Goal: Information Seeking & Learning: Check status

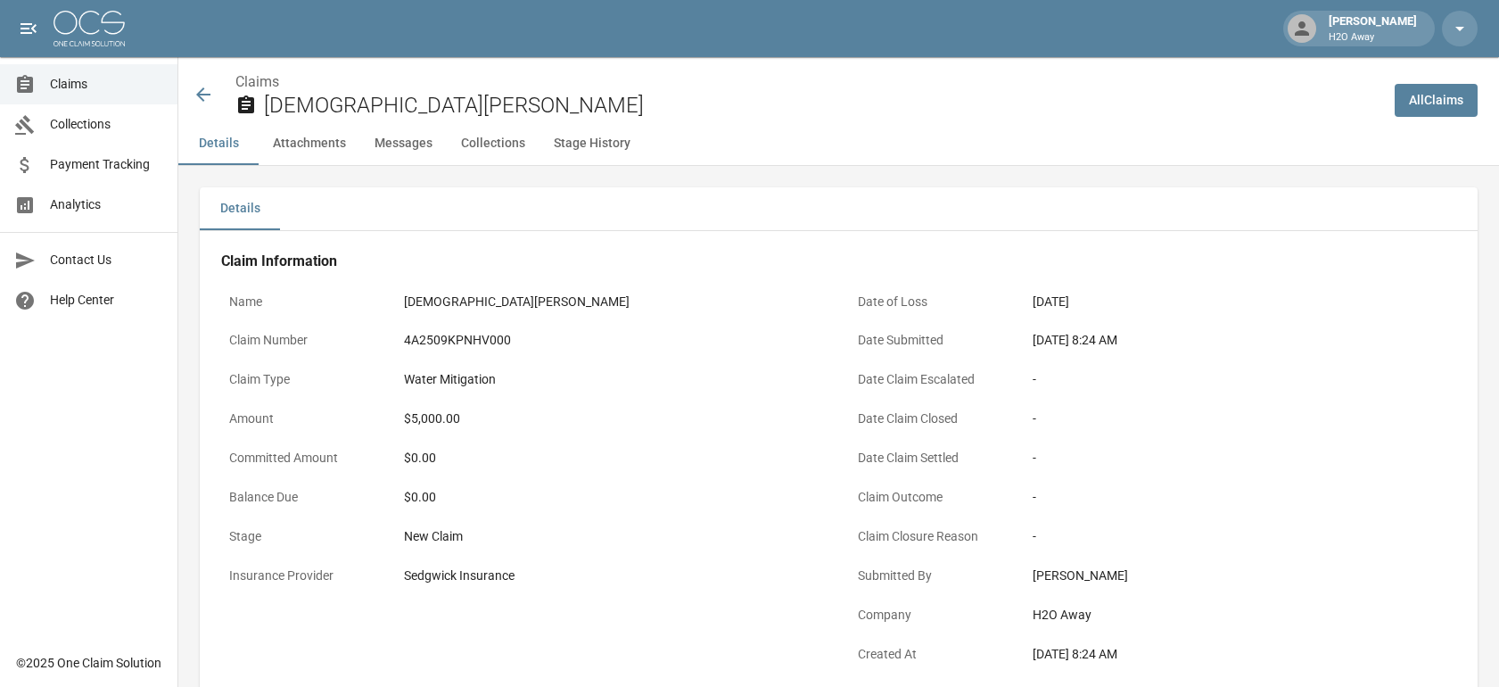
scroll to position [12, 0]
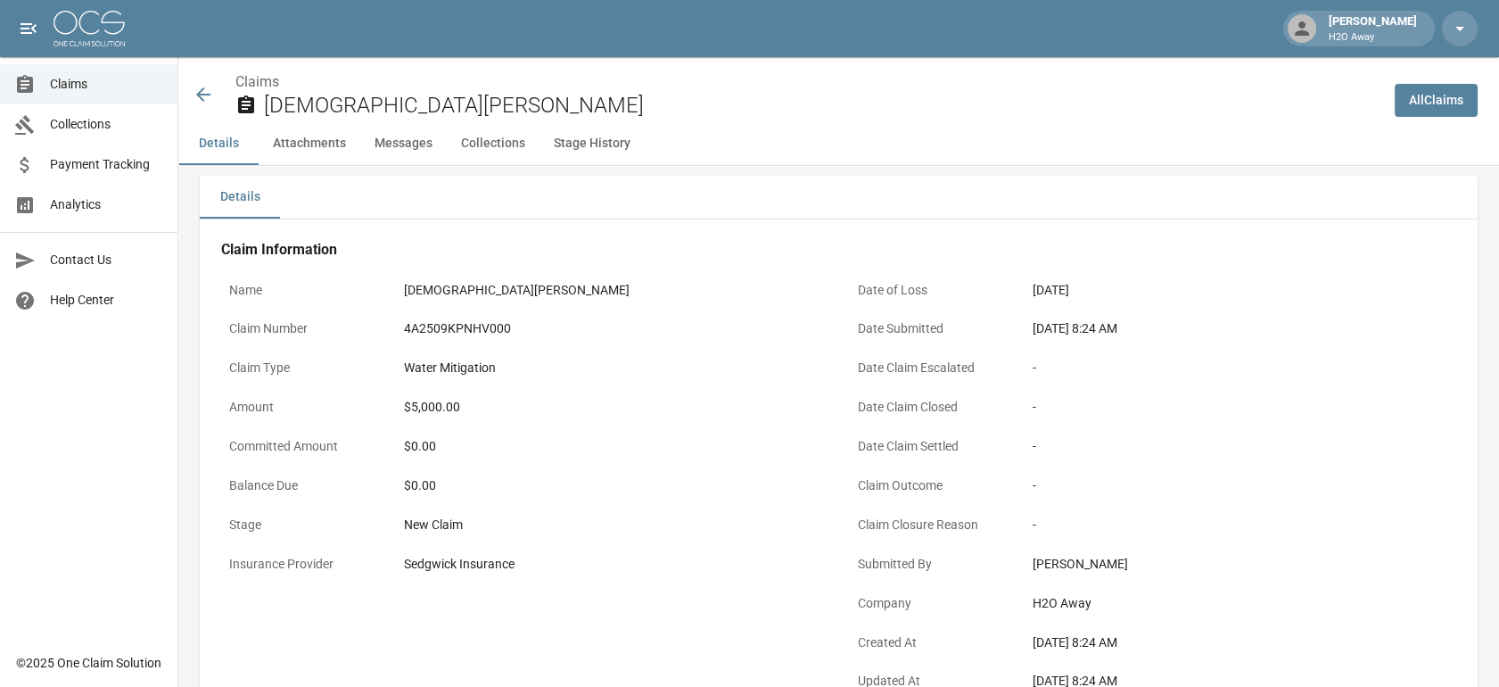
click at [105, 77] on span "Claims" at bounding box center [106, 84] width 113 height 19
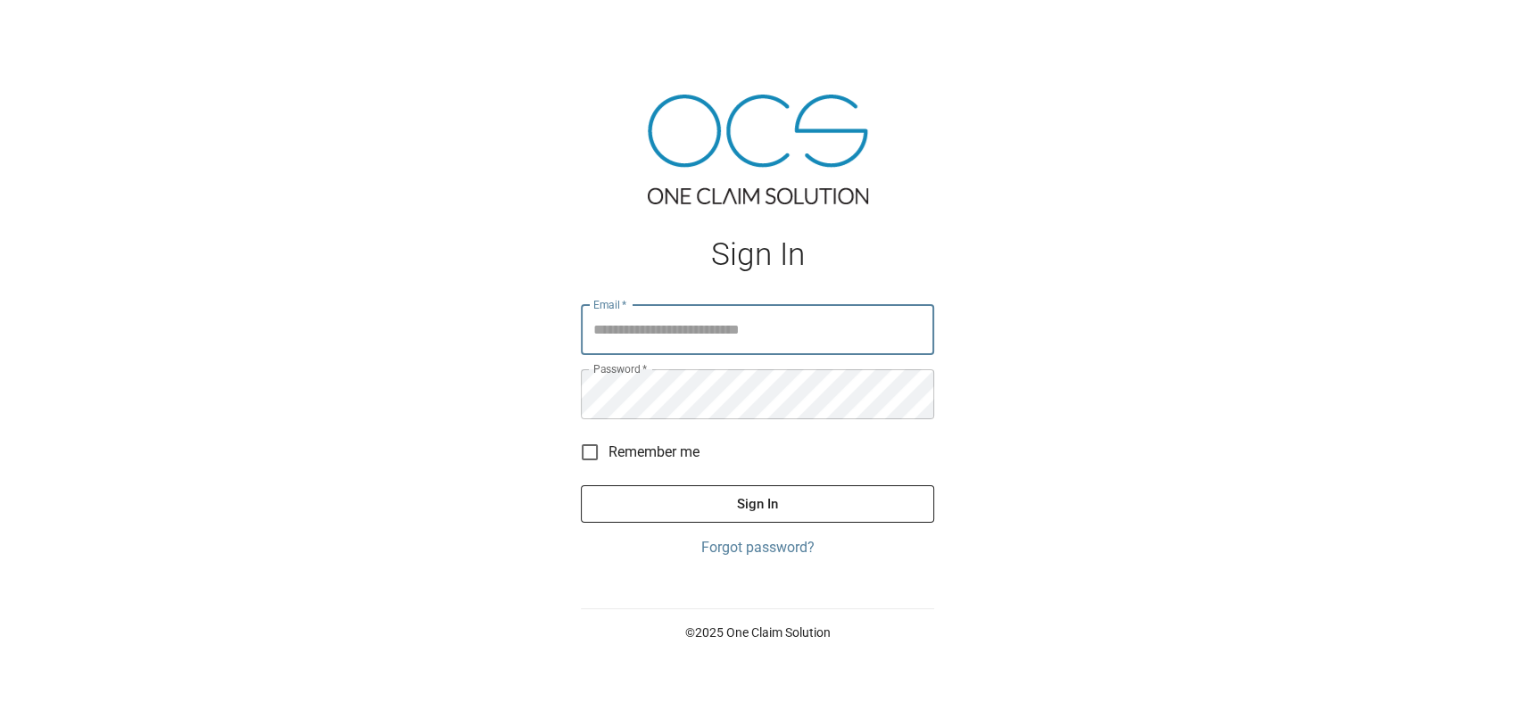
type input "**********"
click at [812, 516] on button "Sign In" at bounding box center [757, 503] width 353 height 37
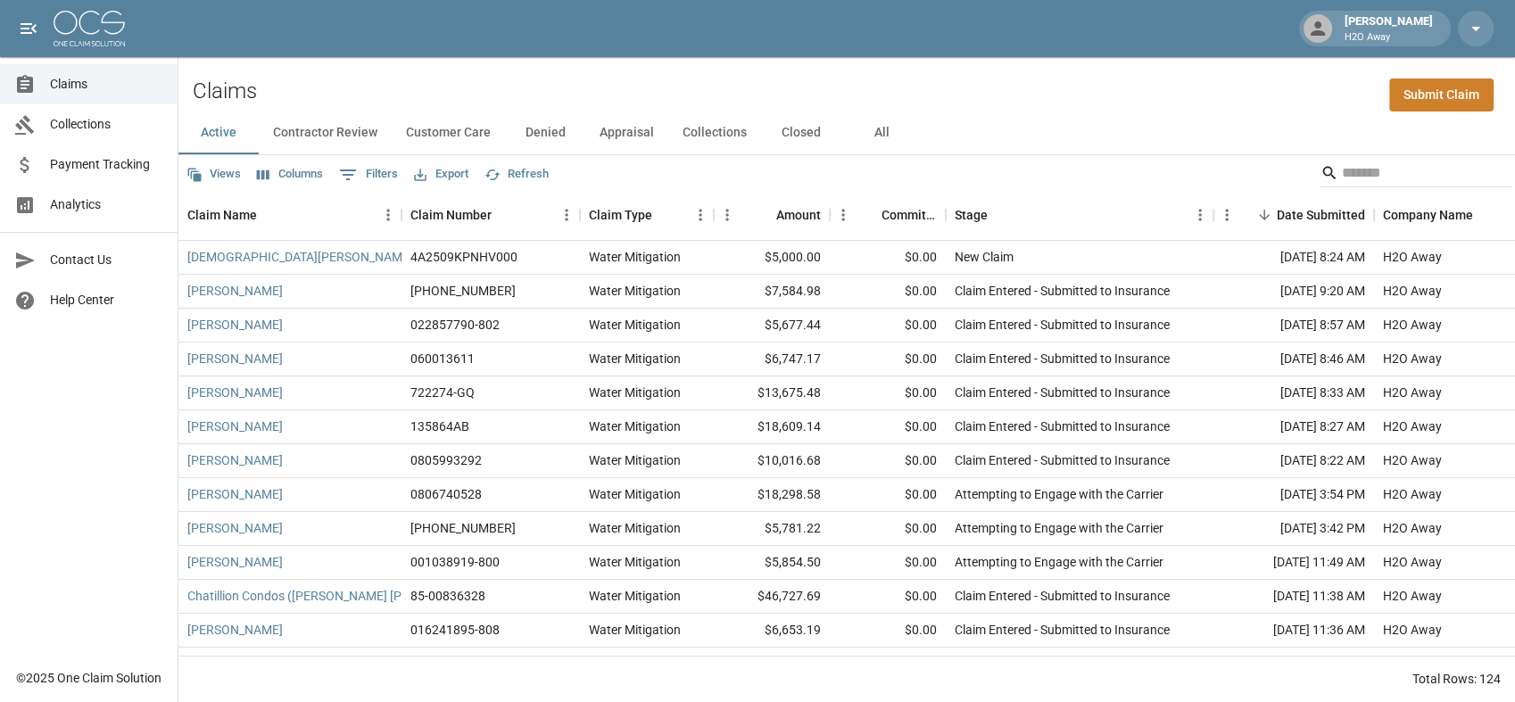
click at [880, 146] on button "All" at bounding box center [881, 133] width 80 height 43
click at [1380, 177] on input "Search" at bounding box center [1413, 173] width 143 height 29
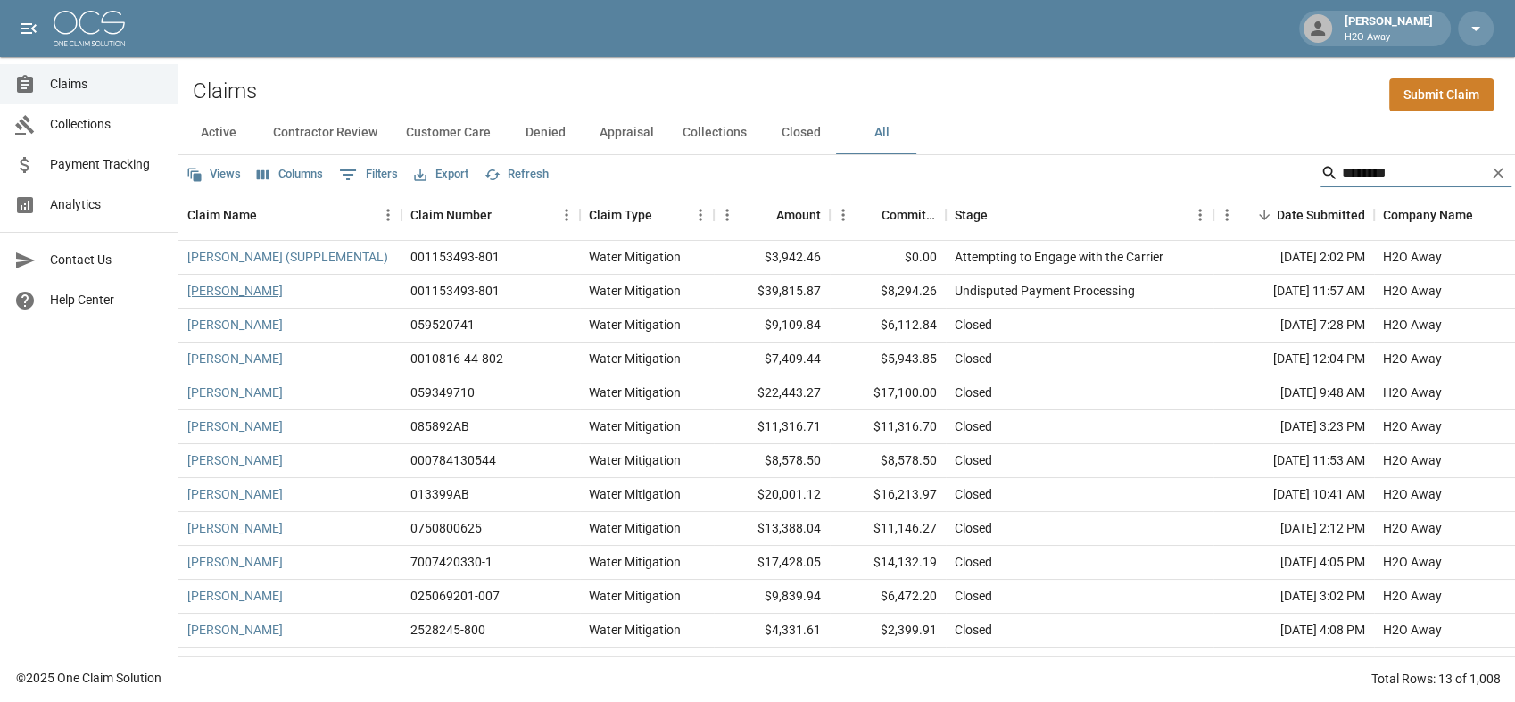
type input "********"
click at [214, 284] on link "[PERSON_NAME]" at bounding box center [234, 291] width 95 height 18
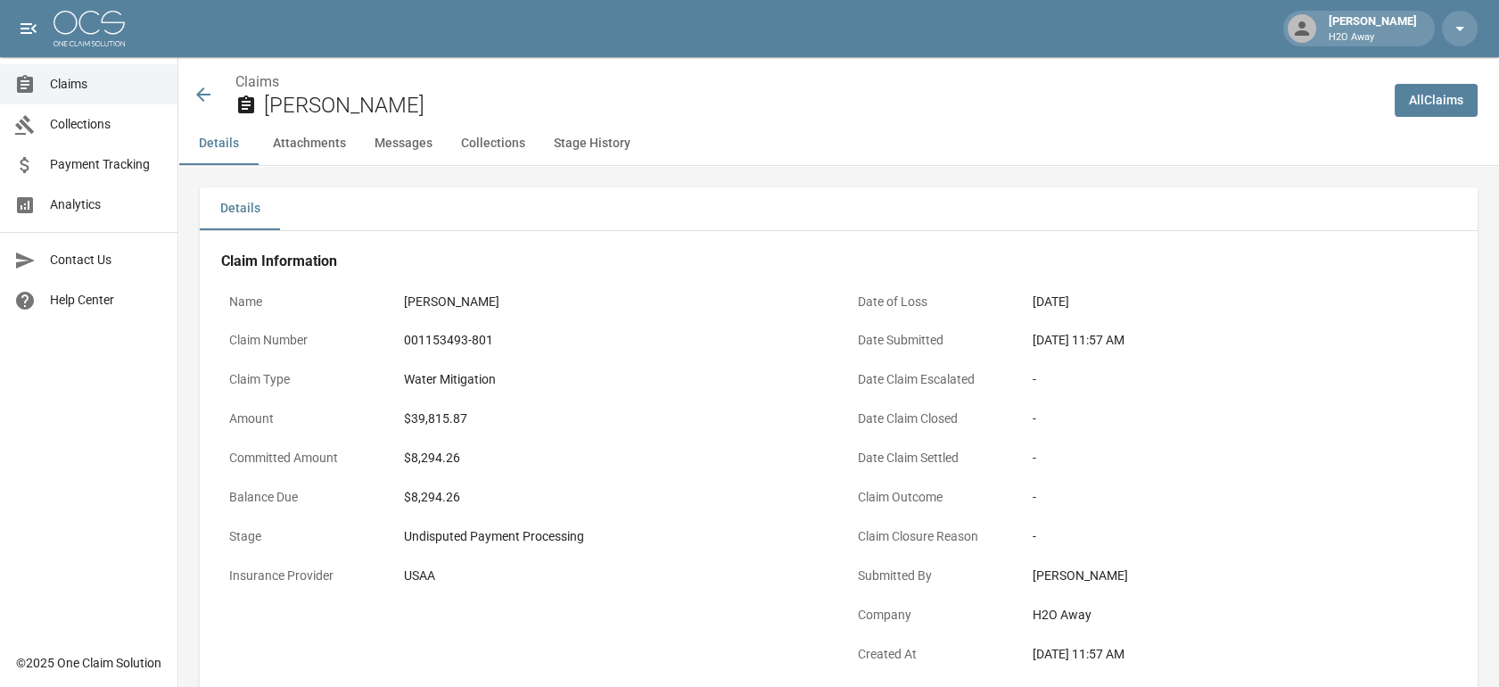
click at [112, 90] on span "Claims" at bounding box center [106, 84] width 113 height 19
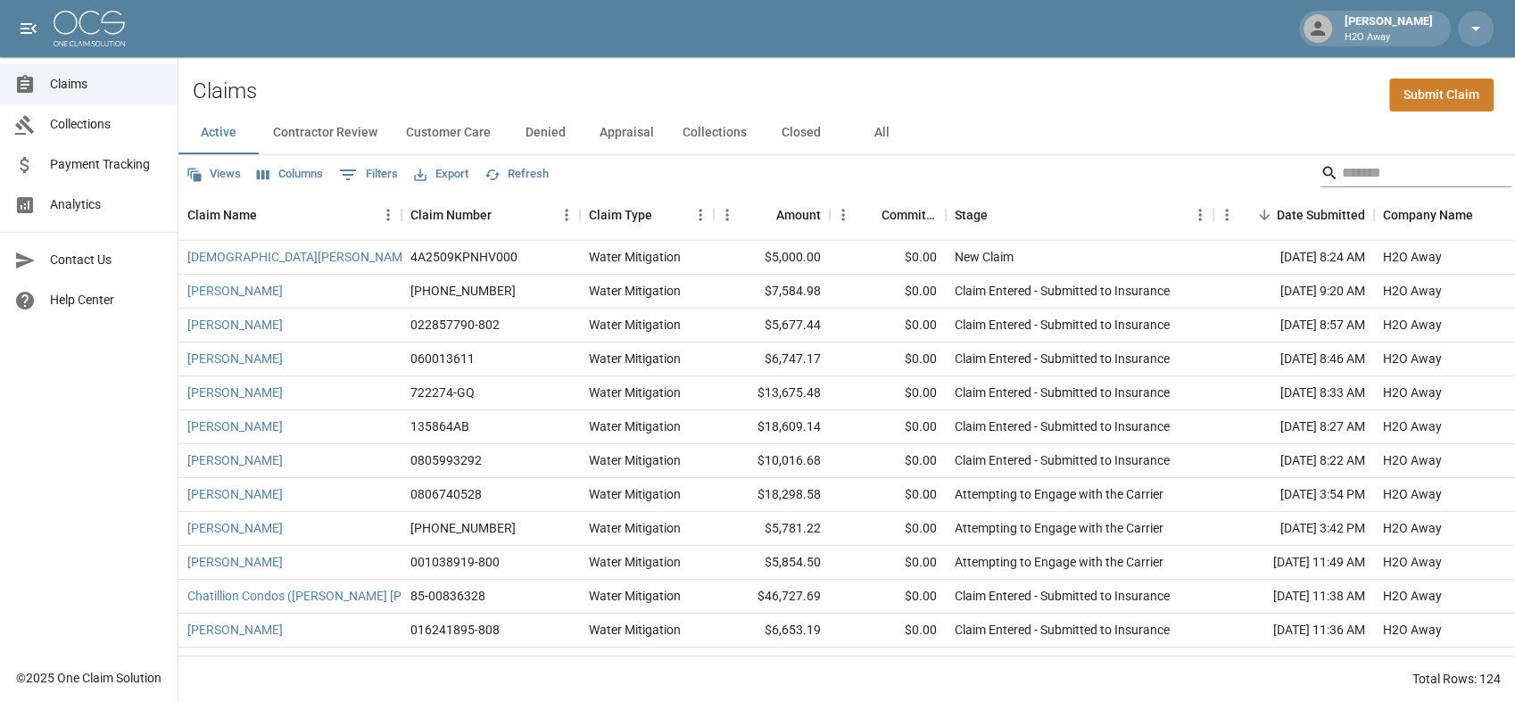
click at [1357, 178] on input "Search" at bounding box center [1413, 173] width 143 height 29
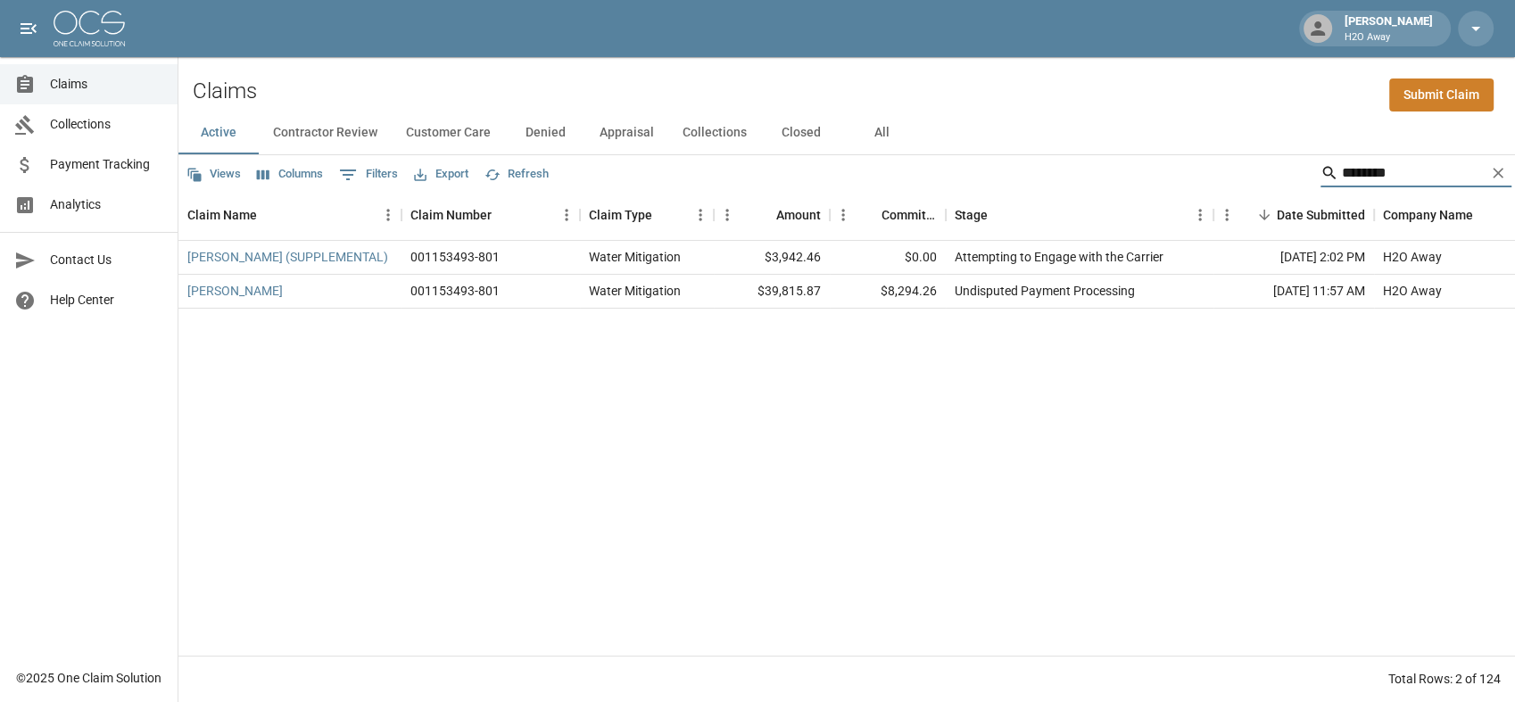
type input "********"
click at [212, 299] on link "[PERSON_NAME]" at bounding box center [234, 291] width 95 height 18
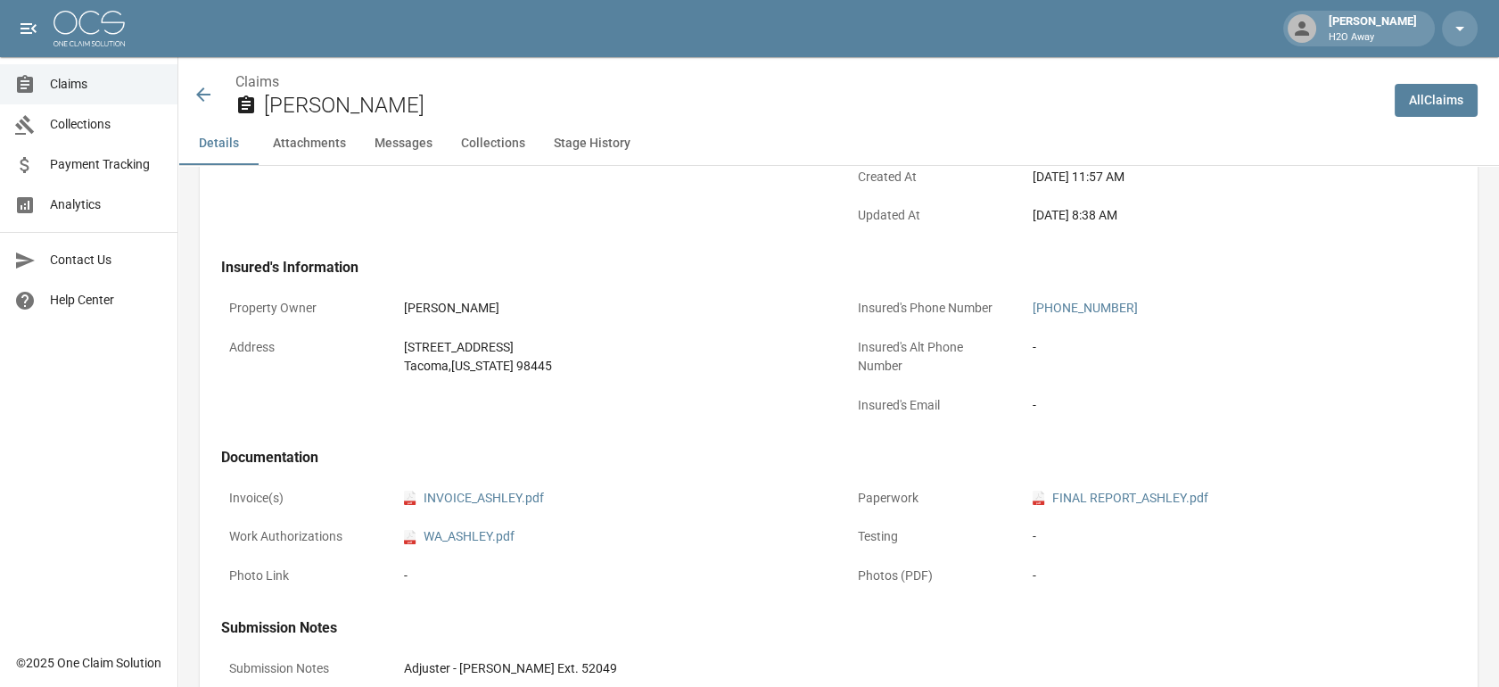
scroll to position [594, 0]
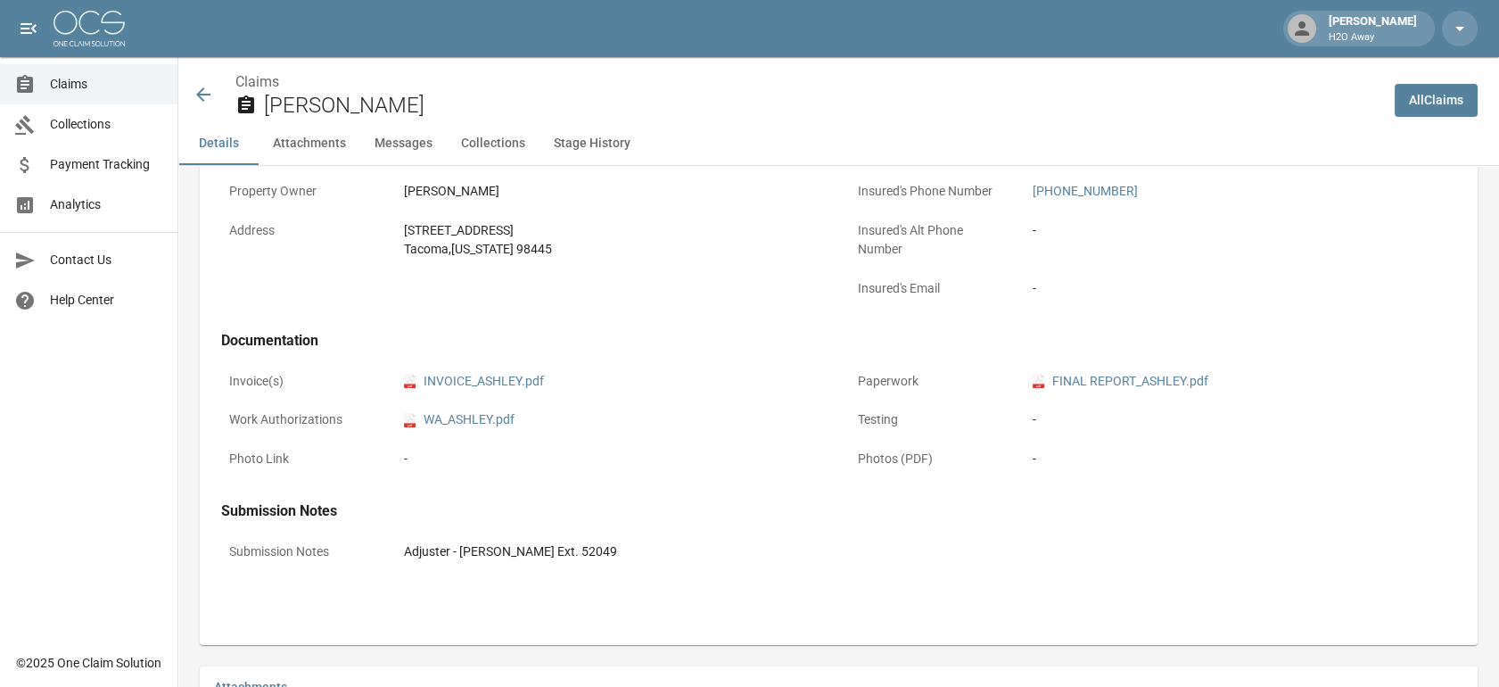
drag, startPoint x: 630, startPoint y: 549, endPoint x: 407, endPoint y: 540, distance: 223.2
click at [407, 540] on div "Adjuster - [PERSON_NAME] Ext. 52049" at bounding box center [926, 551] width 1061 height 35
copy div "Adjuster - [PERSON_NAME] Ext. 52049"
click at [692, 364] on div "pdf INVOICE_ASHLEY.pdf" at bounding box center [612, 381] width 433 height 35
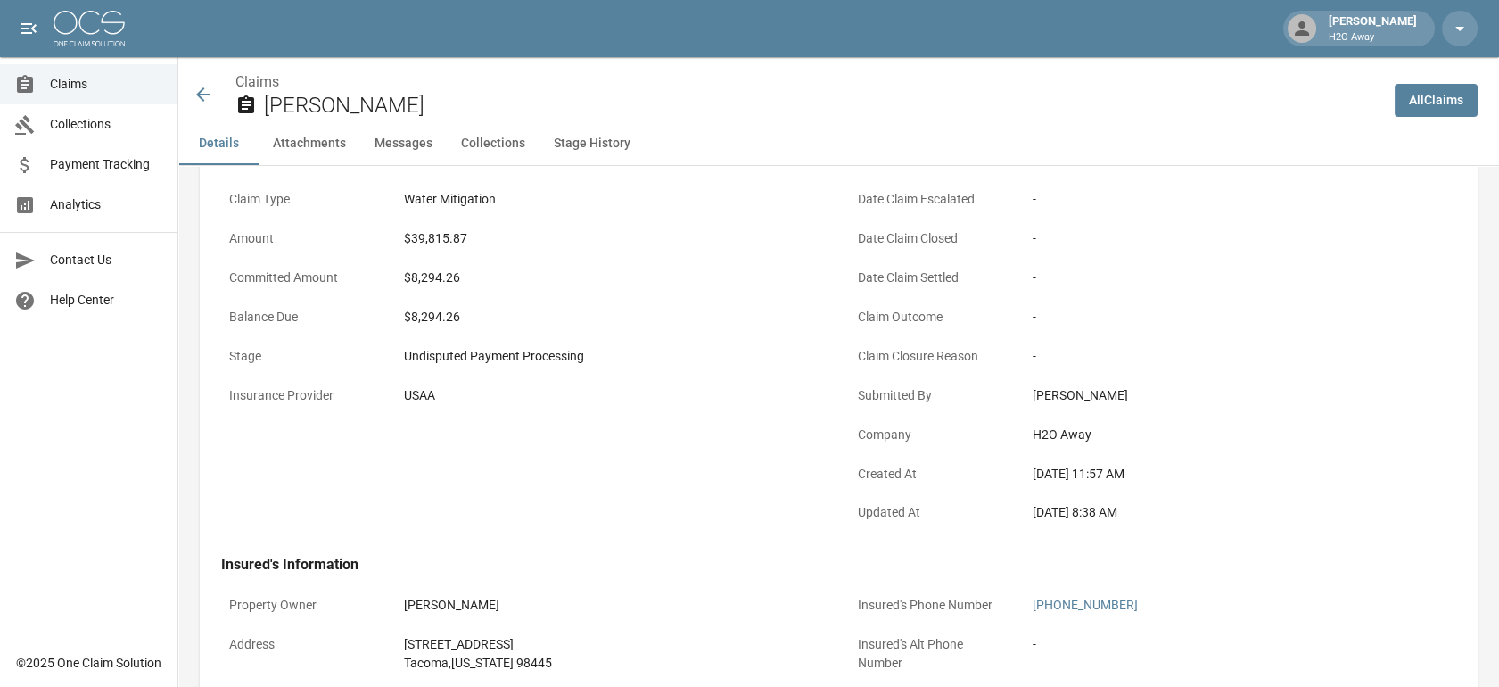
scroll to position [198, 0]
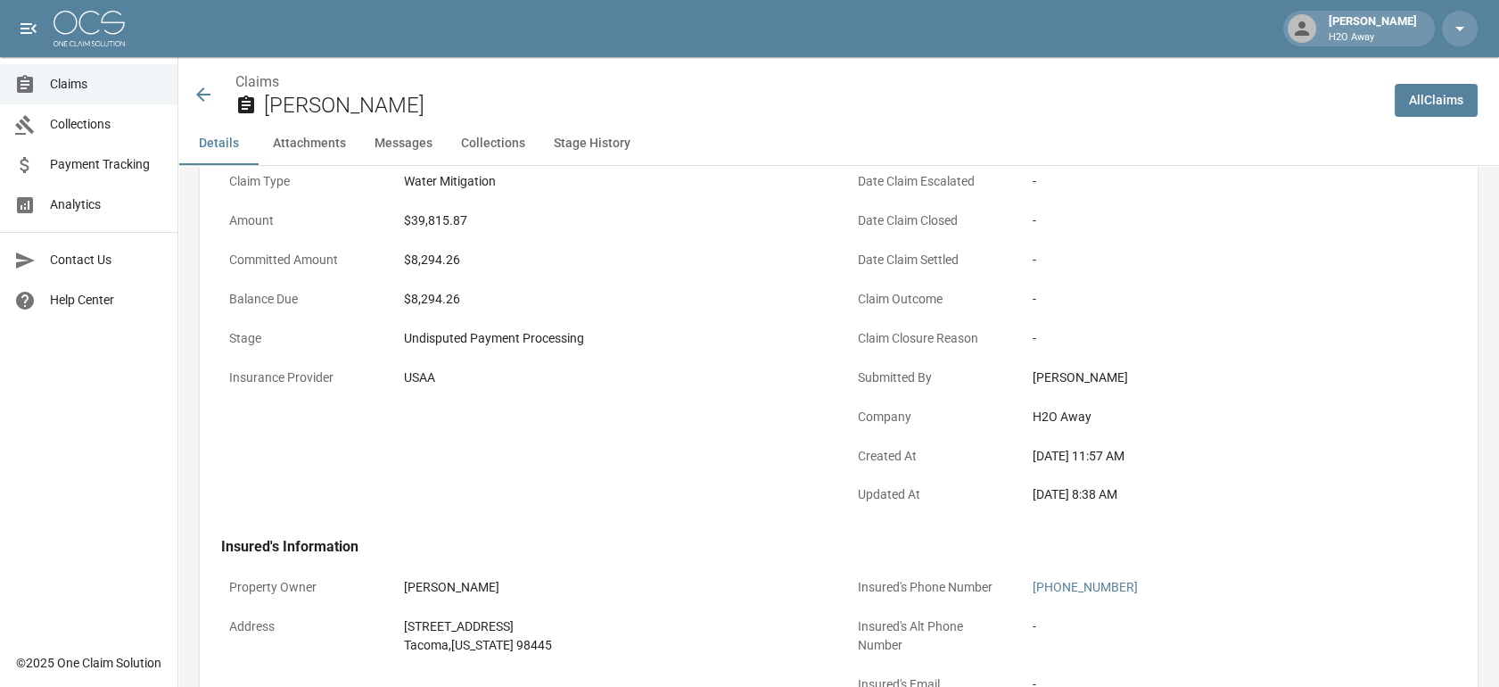
click at [144, 78] on span "Claims" at bounding box center [106, 84] width 113 height 19
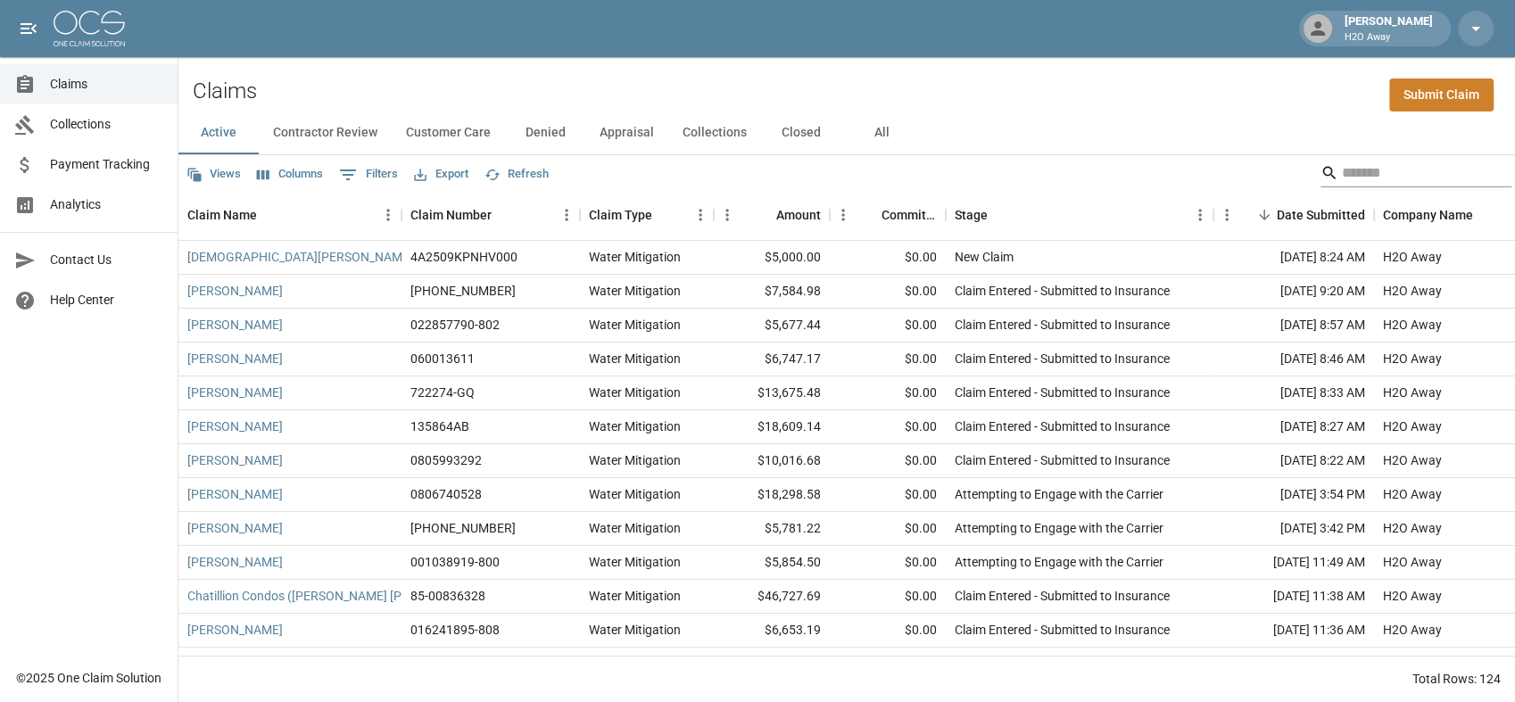
click at [1425, 169] on input "Search" at bounding box center [1413, 173] width 143 height 29
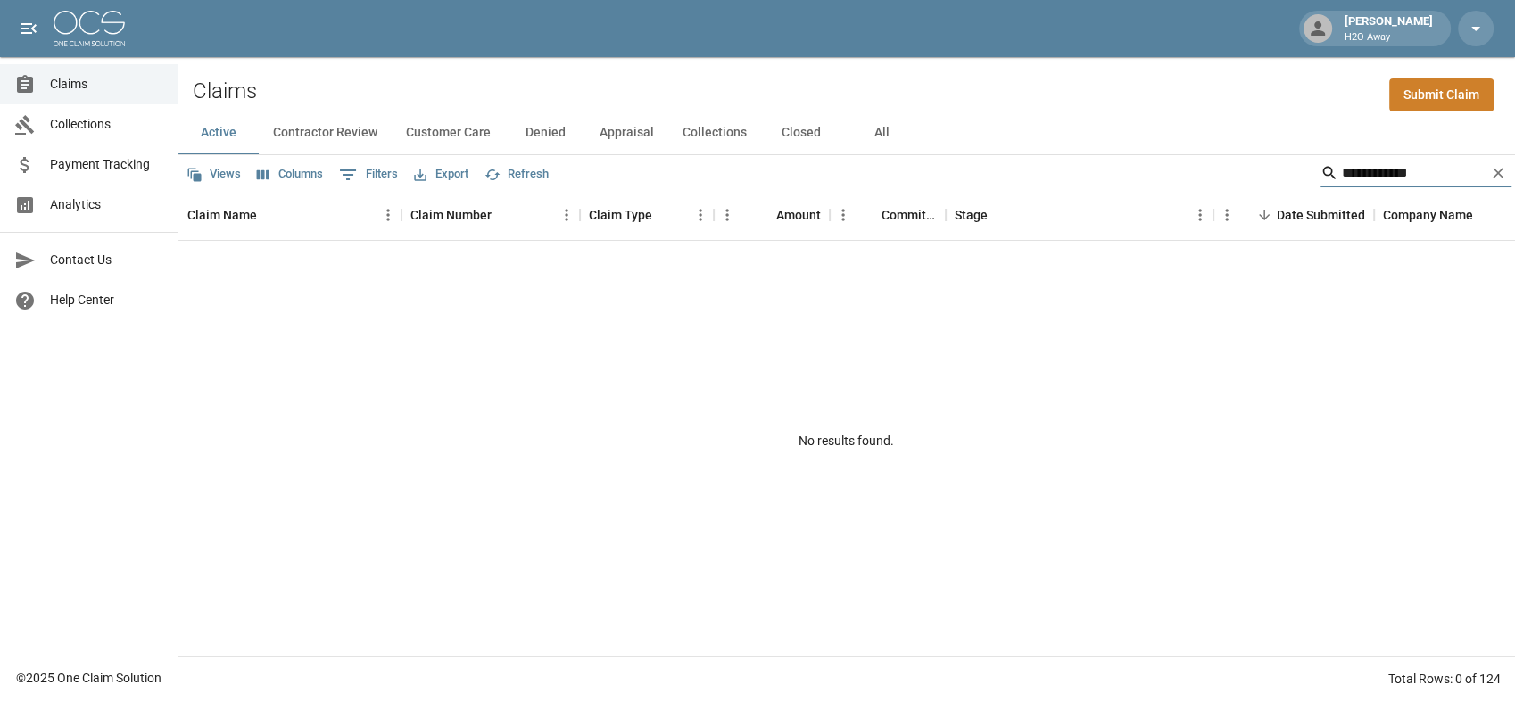
type input "**********"
click at [877, 117] on button "All" at bounding box center [881, 133] width 80 height 43
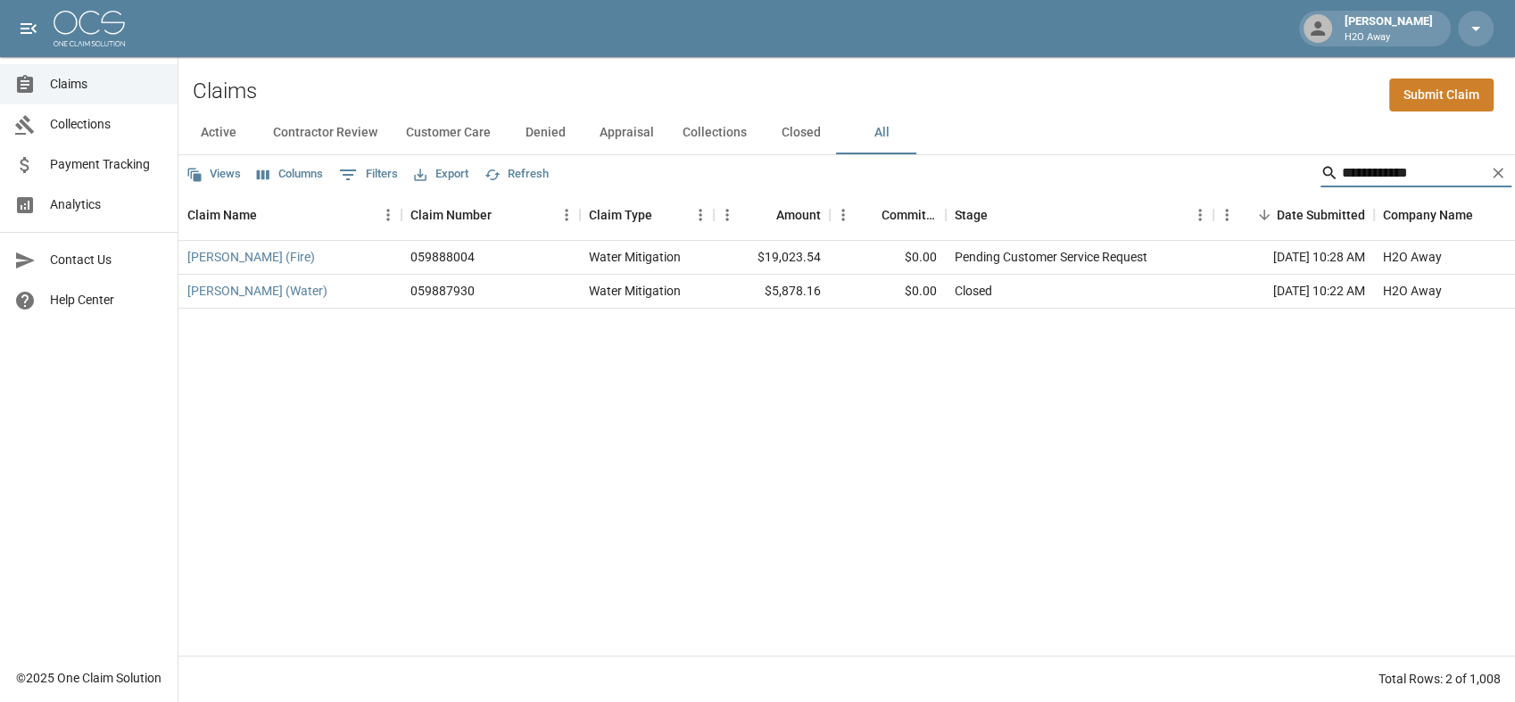
drag, startPoint x: 1394, startPoint y: 175, endPoint x: 1305, endPoint y: 171, distance: 89.3
click at [1298, 178] on div "**********" at bounding box center [846, 173] width 1336 height 36
type input "********"
drag, startPoint x: 1415, startPoint y: 179, endPoint x: 1266, endPoint y: 171, distance: 149.2
click at [1266, 171] on div "Views Columns 0 Filters Export Refresh ********" at bounding box center [846, 173] width 1336 height 36
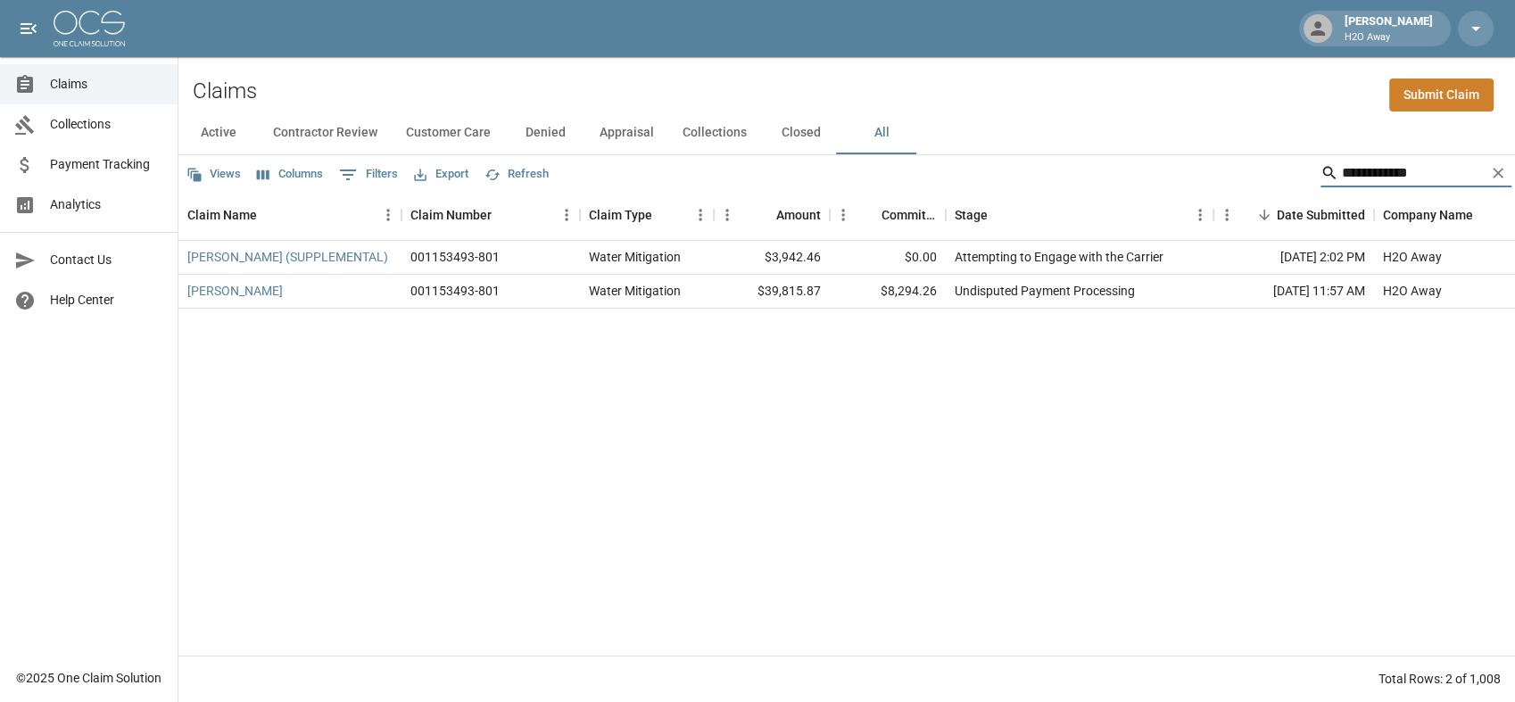
type input "**********"
drag, startPoint x: 937, startPoint y: 293, endPoint x: 739, endPoint y: 296, distance: 198.1
click at [739, 296] on div "[PERSON_NAME] 001153493-801 Water Mitigation $39,815.87 $8,294.26 Undisputed Pa…" at bounding box center [1012, 292] width 1668 height 34
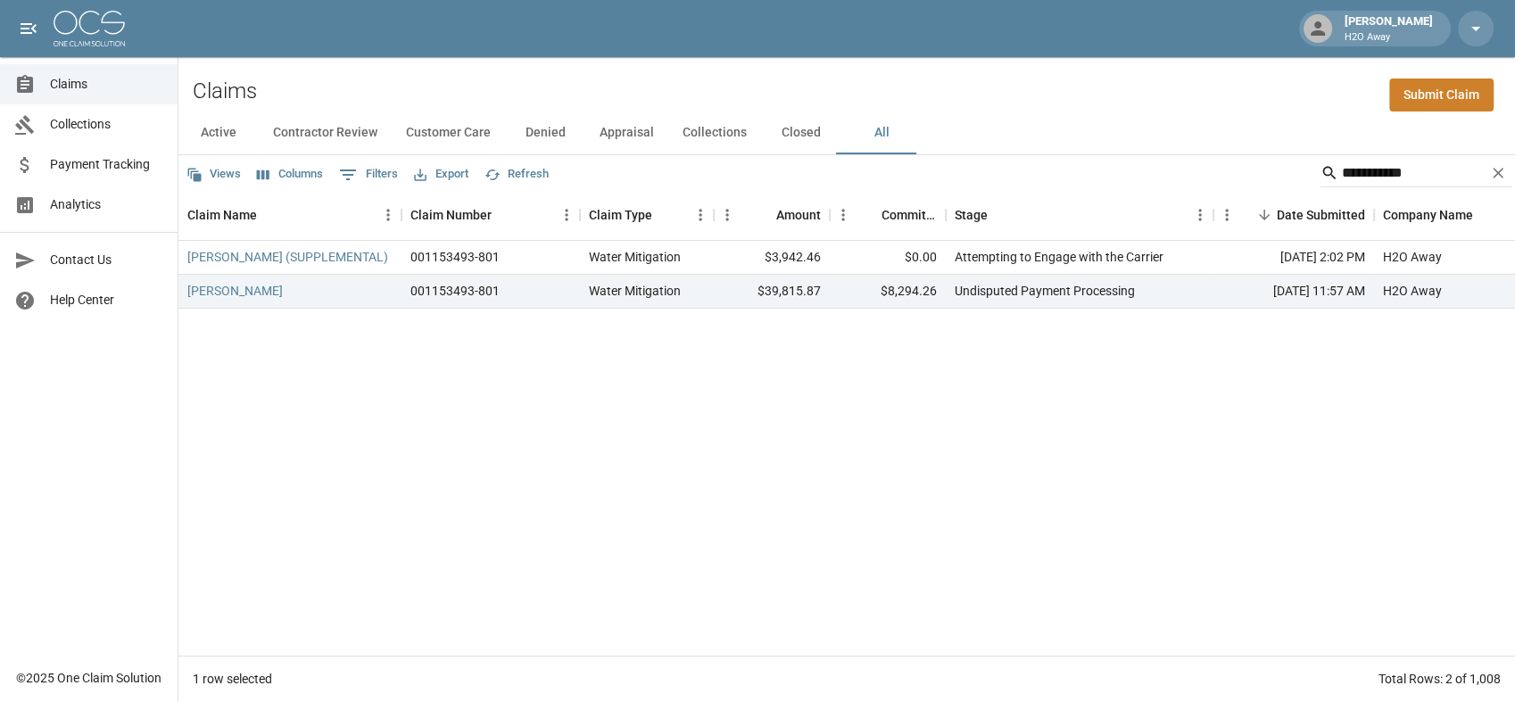
drag, startPoint x: 739, startPoint y: 297, endPoint x: 738, endPoint y: 392, distance: 95.5
click at [738, 392] on div "[PERSON_NAME] (SUPPLEMENTAL) 001153493-801 Water Mitigation $3,942.46 $0.00 Att…" at bounding box center [1012, 448] width 1668 height 415
drag, startPoint x: 1373, startPoint y: 297, endPoint x: 1195, endPoint y: 302, distance: 177.6
click at [1195, 302] on div "[PERSON_NAME] 001153493-801 Water Mitigation $39,815.87 $8,294.26 Undisputed Pa…" at bounding box center [1012, 292] width 1668 height 34
drag, startPoint x: 1195, startPoint y: 302, endPoint x: 1149, endPoint y: 372, distance: 83.6
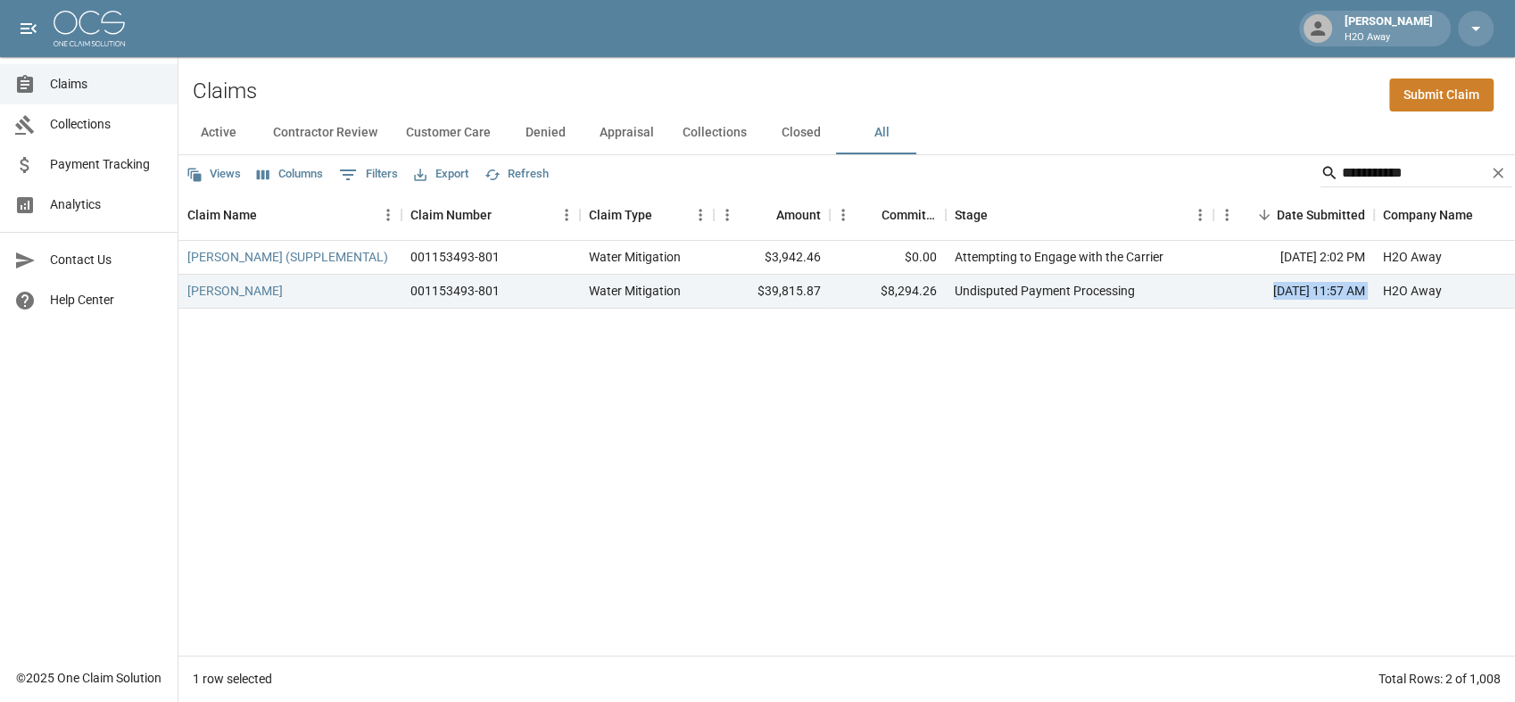
click at [1149, 372] on div "[PERSON_NAME] (SUPPLEMENTAL) 001153493-801 Water Mitigation $3,942.46 $0.00 Att…" at bounding box center [1012, 448] width 1668 height 415
drag, startPoint x: 1131, startPoint y: 300, endPoint x: 924, endPoint y: 298, distance: 207.0
click at [924, 298] on div "[PERSON_NAME] 001153493-801 Water Mitigation $39,815.87 $8,294.26 Undisputed Pa…" at bounding box center [1012, 292] width 1668 height 34
drag, startPoint x: 921, startPoint y: 303, endPoint x: 921, endPoint y: 344, distance: 41.0
click at [921, 344] on div "[PERSON_NAME] (SUPPLEMENTAL) 001153493-801 Water Mitigation $3,942.46 $0.00 Att…" at bounding box center [1012, 448] width 1668 height 415
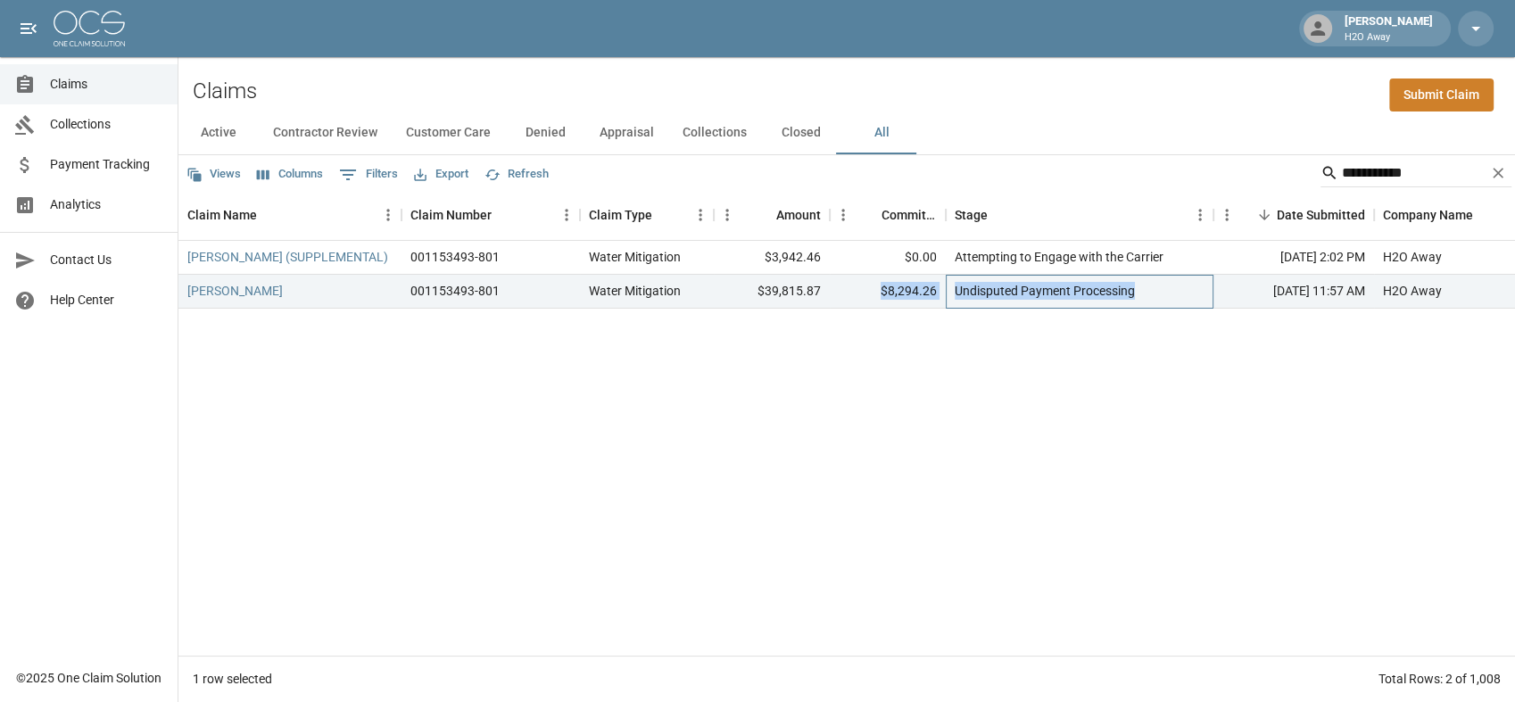
drag, startPoint x: 1055, startPoint y: 294, endPoint x: 860, endPoint y: 292, distance: 195.4
click at [860, 292] on div "[PERSON_NAME] 001153493-801 Water Mitigation $39,815.87 $8,294.26 Undisputed Pa…" at bounding box center [1012, 292] width 1668 height 34
drag, startPoint x: 860, startPoint y: 292, endPoint x: 888, endPoint y: 368, distance: 80.7
click at [888, 368] on div "[PERSON_NAME] (SUPPLEMENTAL) 001153493-801 Water Mitigation $3,942.46 $0.00 Att…" at bounding box center [1012, 448] width 1668 height 415
drag, startPoint x: 1151, startPoint y: 295, endPoint x: 885, endPoint y: 299, distance: 265.8
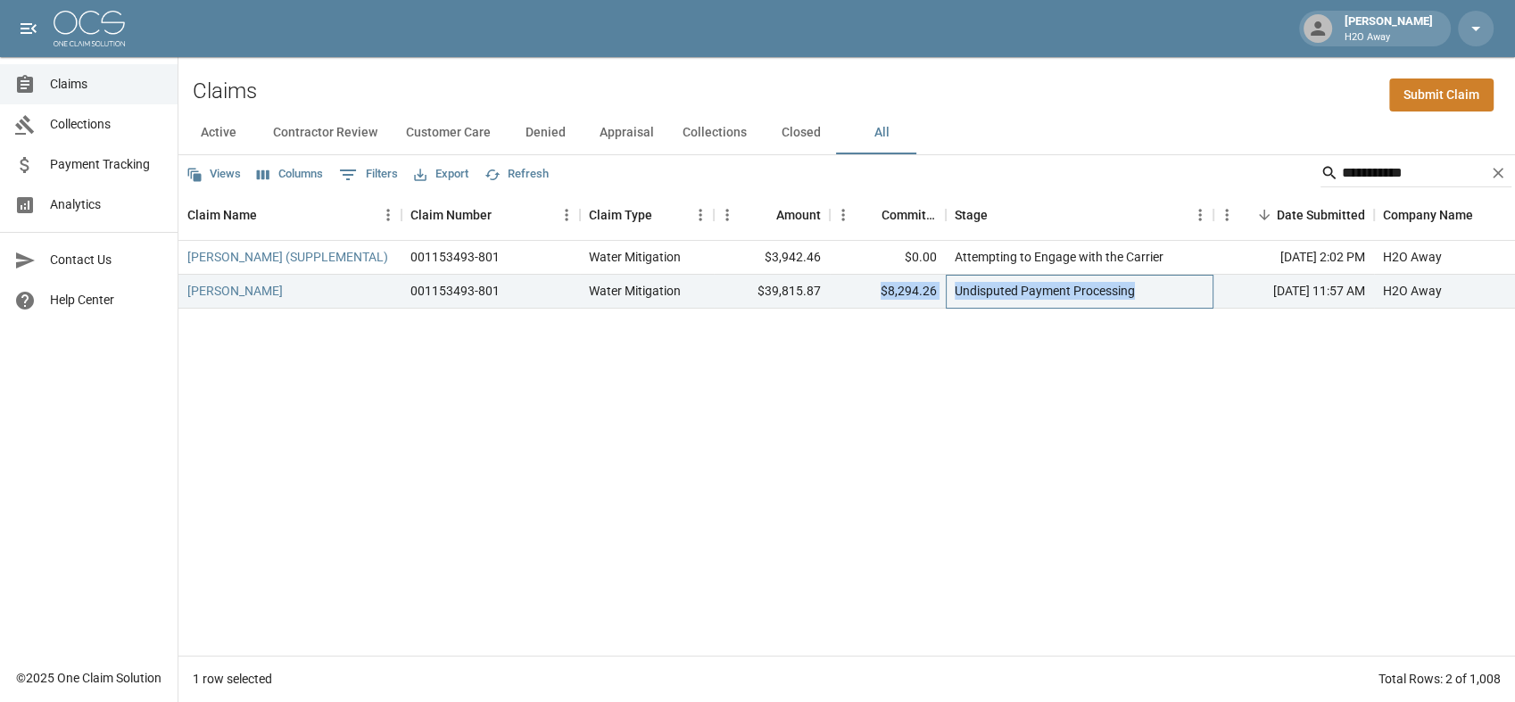
click at [885, 299] on div "[PERSON_NAME] 001153493-801 Water Mitigation $39,815.87 $8,294.26 Undisputed Pa…" at bounding box center [1012, 292] width 1668 height 34
drag, startPoint x: 885, startPoint y: 299, endPoint x: 949, endPoint y: 382, distance: 104.9
click at [949, 382] on div "[PERSON_NAME] (SUPPLEMENTAL) 001153493-801 Water Mitigation $3,942.46 $0.00 Att…" at bounding box center [1012, 448] width 1668 height 415
drag, startPoint x: 1142, startPoint y: 302, endPoint x: 906, endPoint y: 302, distance: 235.5
click at [915, 302] on div "[PERSON_NAME] 001153493-801 Water Mitigation $39,815.87 $8,294.26 Undisputed Pa…" at bounding box center [1012, 292] width 1668 height 34
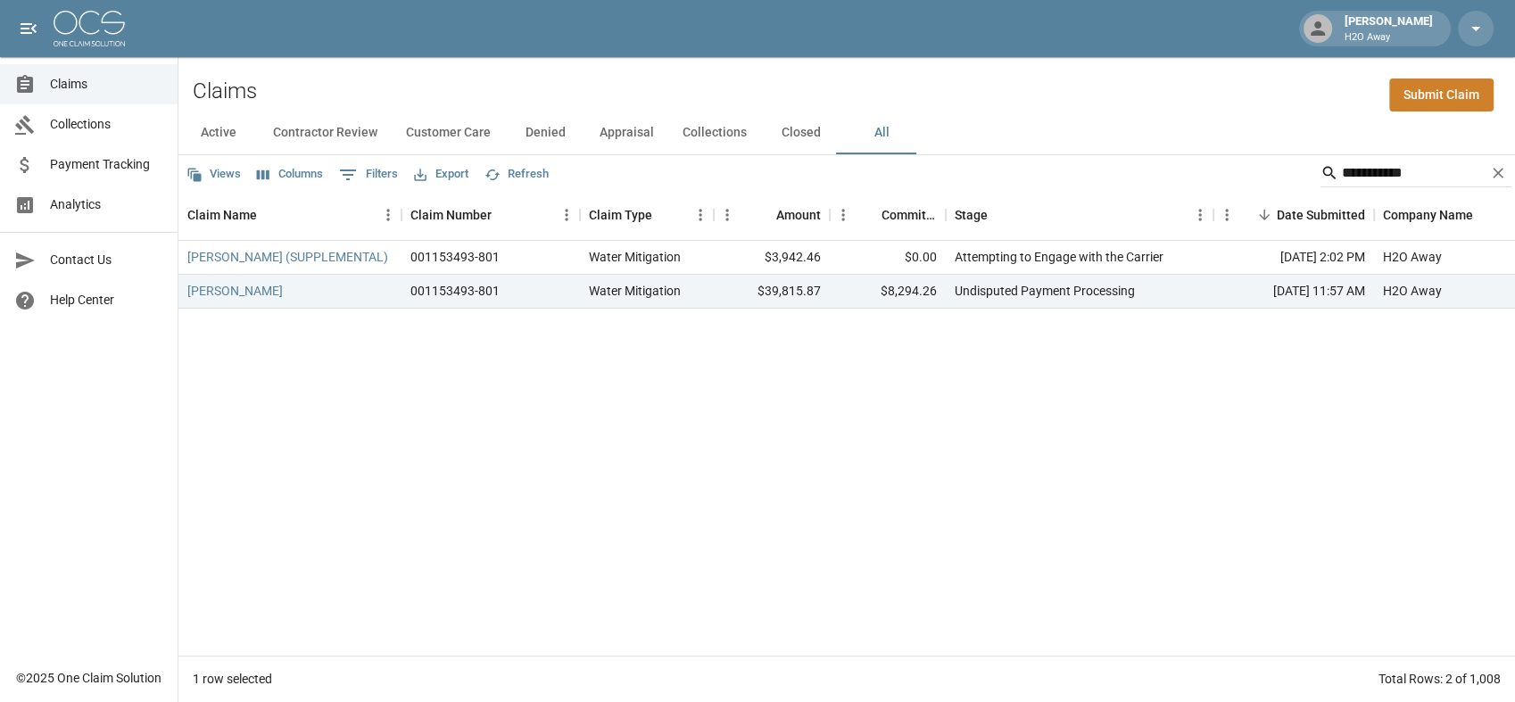
drag, startPoint x: 906, startPoint y: 302, endPoint x: 947, endPoint y: 392, distance: 99.8
click at [947, 392] on div "[PERSON_NAME] (SUPPLEMENTAL) 001153493-801 Water Mitigation $3,942.46 $0.00 Att…" at bounding box center [1012, 448] width 1668 height 415
drag, startPoint x: 1144, startPoint y: 298, endPoint x: 882, endPoint y: 302, distance: 262.3
click at [882, 302] on div "[PERSON_NAME] 001153493-801 Water Mitigation $39,815.87 $8,294.26 Undisputed Pa…" at bounding box center [1012, 292] width 1668 height 34
drag, startPoint x: 882, startPoint y: 302, endPoint x: 896, endPoint y: 333, distance: 34.3
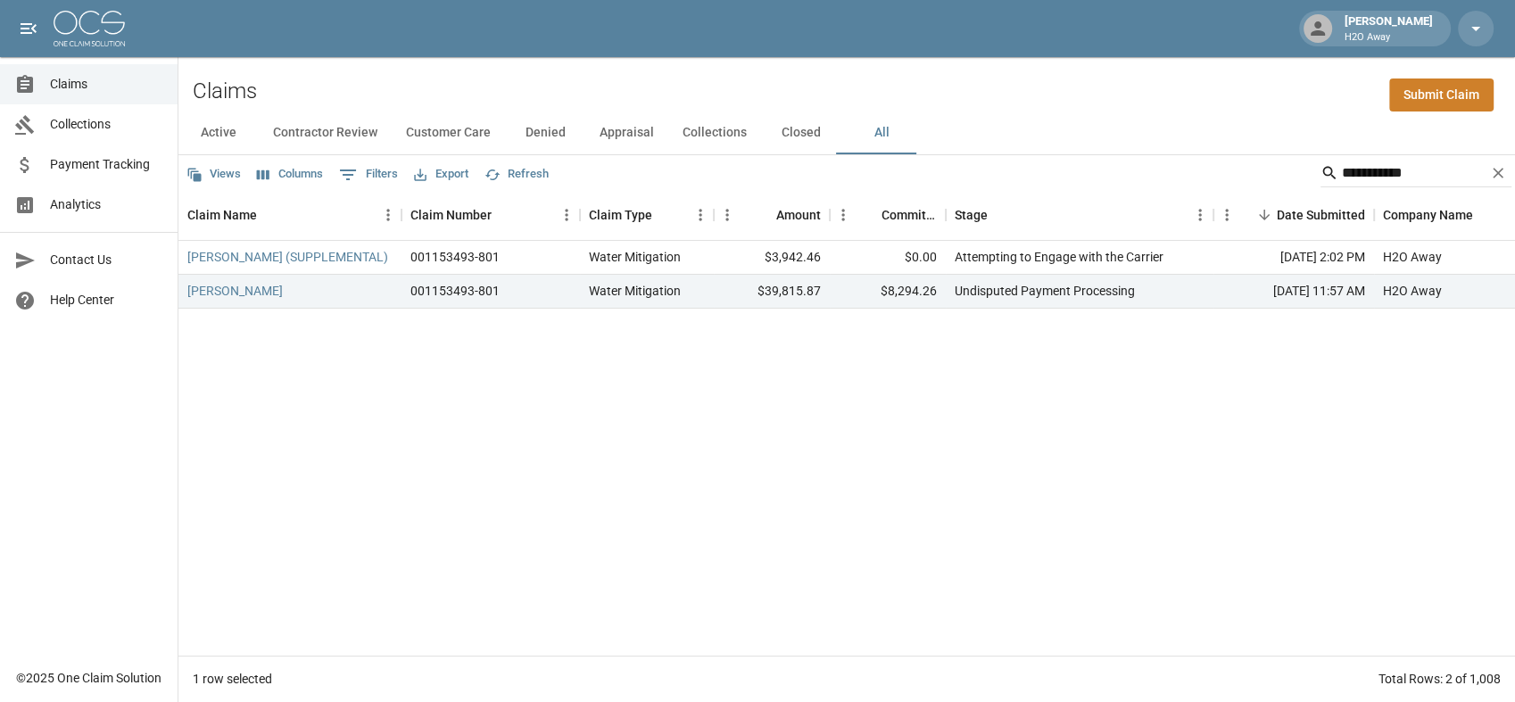
click at [896, 333] on div "[PERSON_NAME] (SUPPLEMENTAL) 001153493-801 Water Mitigation $3,942.46 $0.00 Att…" at bounding box center [1012, 448] width 1668 height 415
click at [287, 250] on link "[PERSON_NAME] (SUPPLEMENTAL)" at bounding box center [287, 257] width 201 height 18
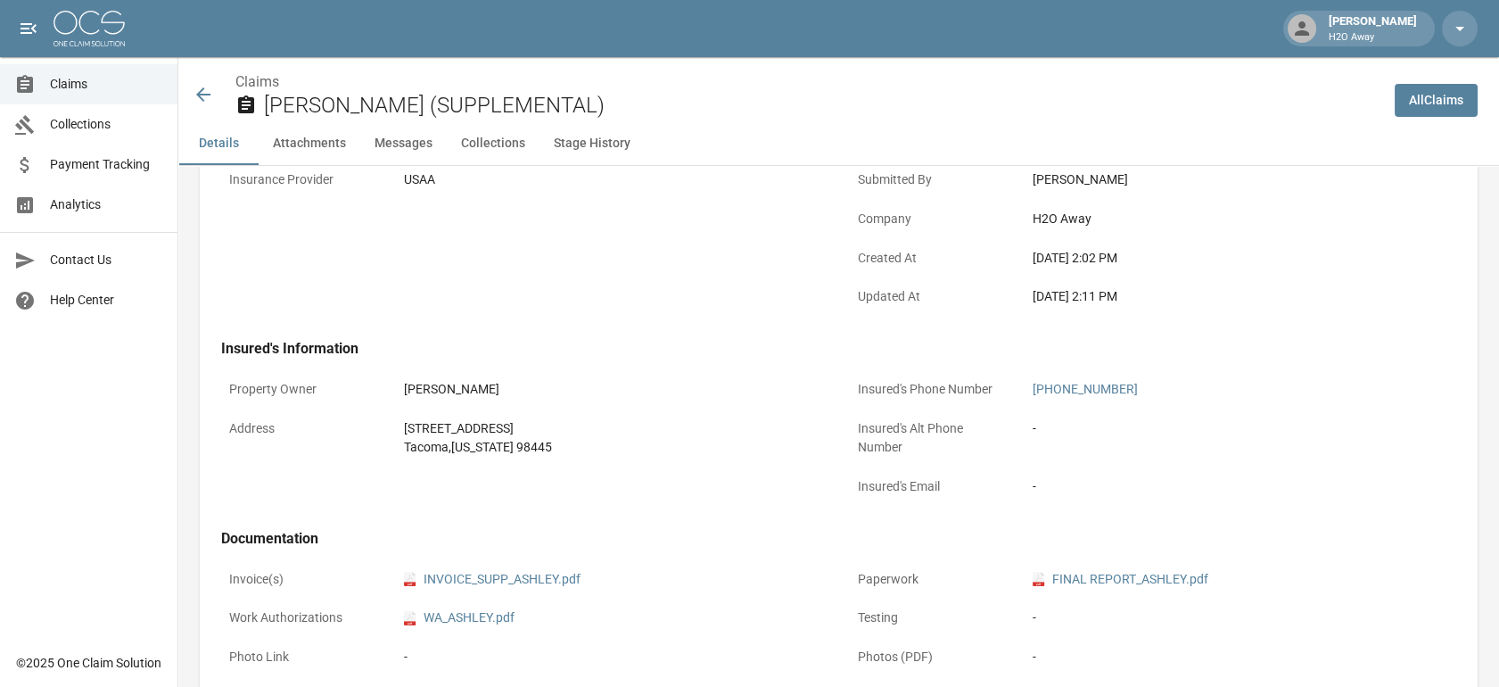
scroll to position [693, 0]
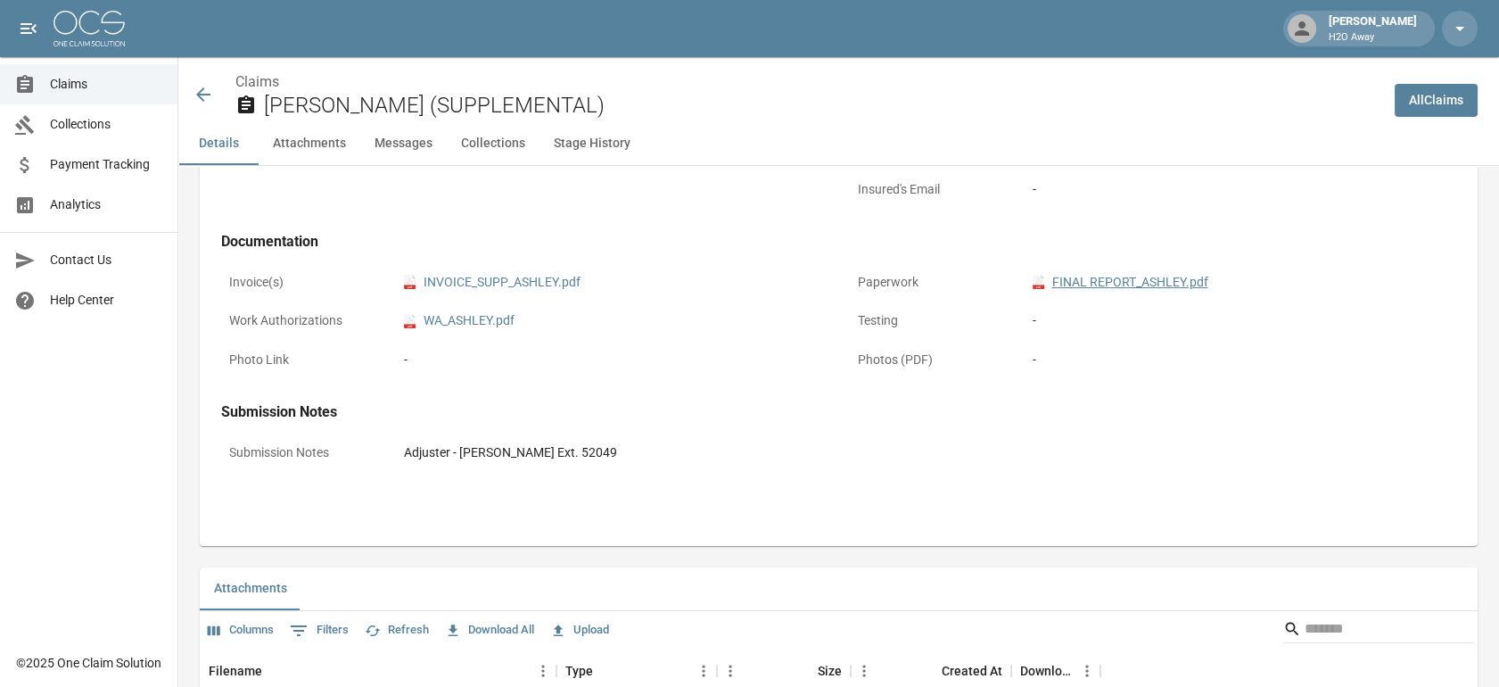
click at [1128, 289] on link "pdf FINAL REPORT_ASHLEY.pdf" at bounding box center [1121, 282] width 176 height 19
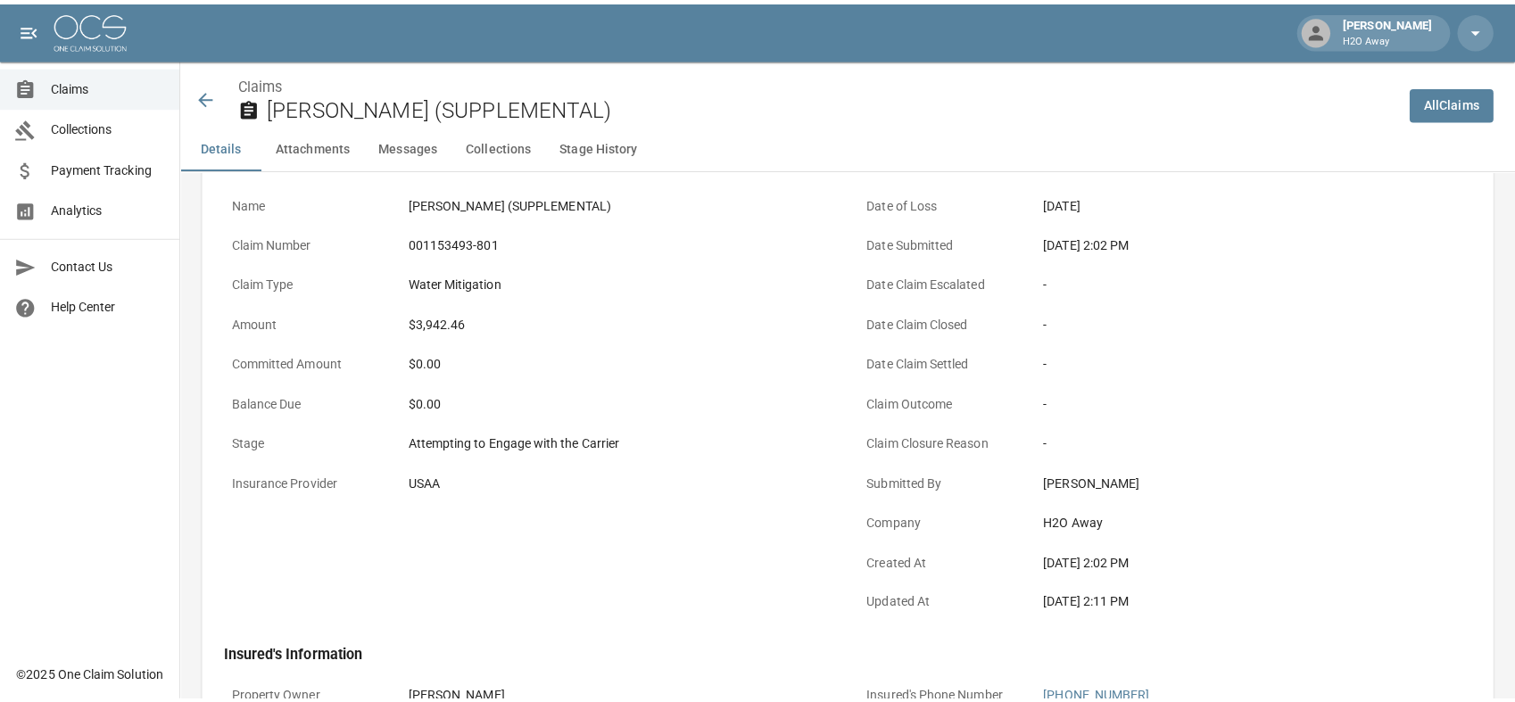
scroll to position [0, 0]
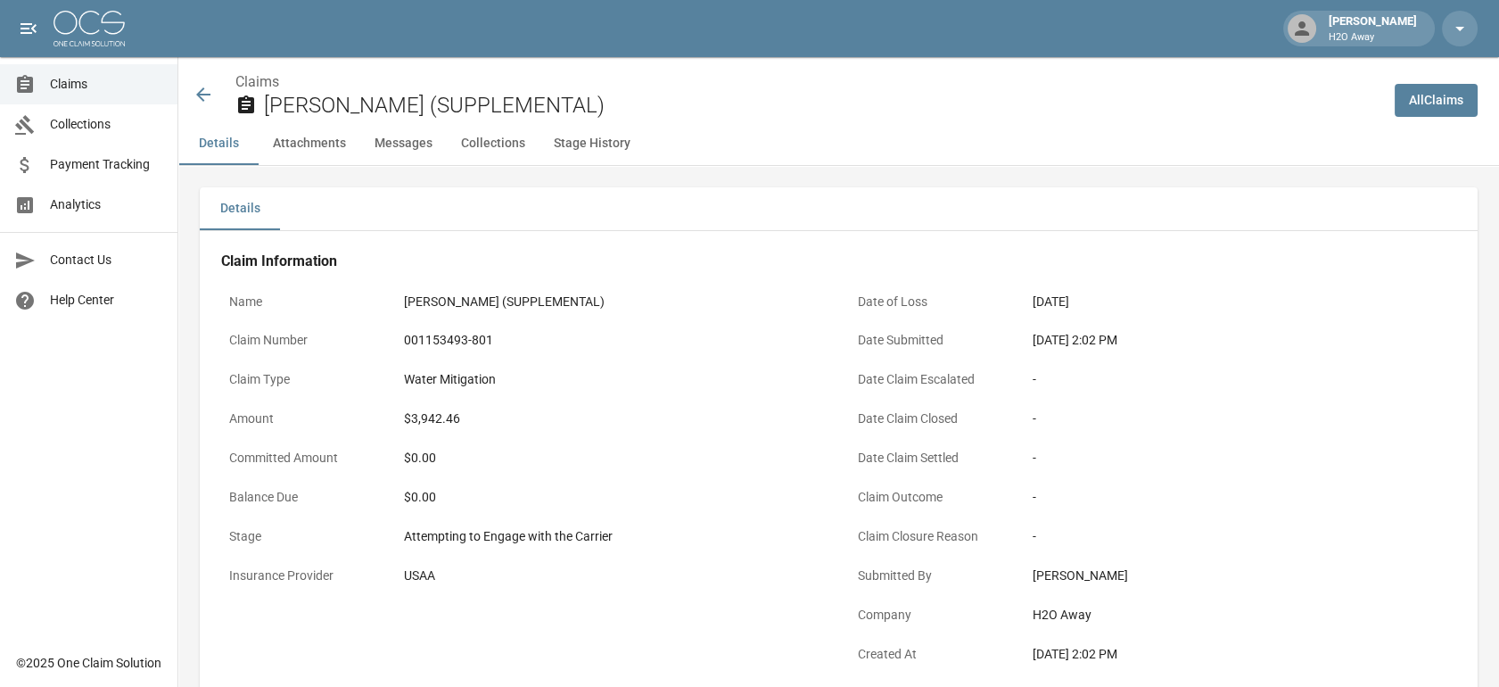
click at [145, 85] on span "Claims" at bounding box center [106, 84] width 113 height 19
